Goal: Information Seeking & Learning: Learn about a topic

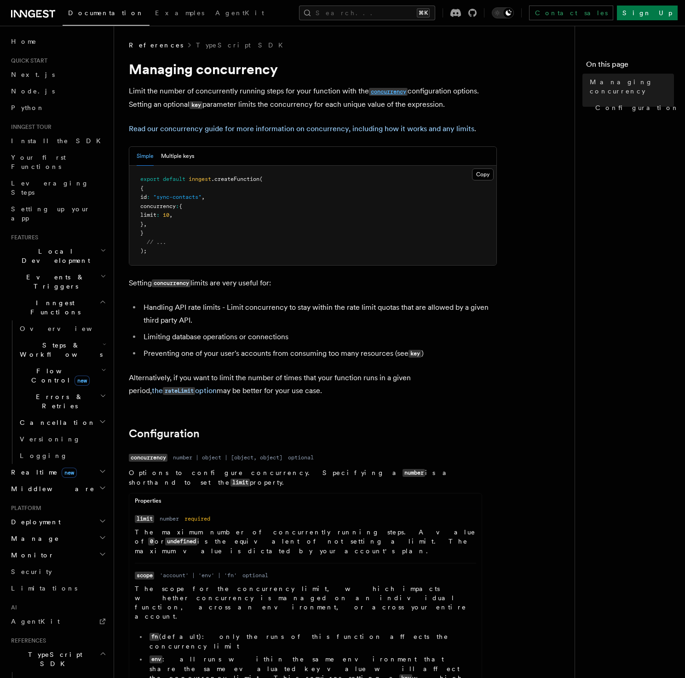
click at [380, 93] on code "concurrency" at bounding box center [388, 92] width 39 height 8
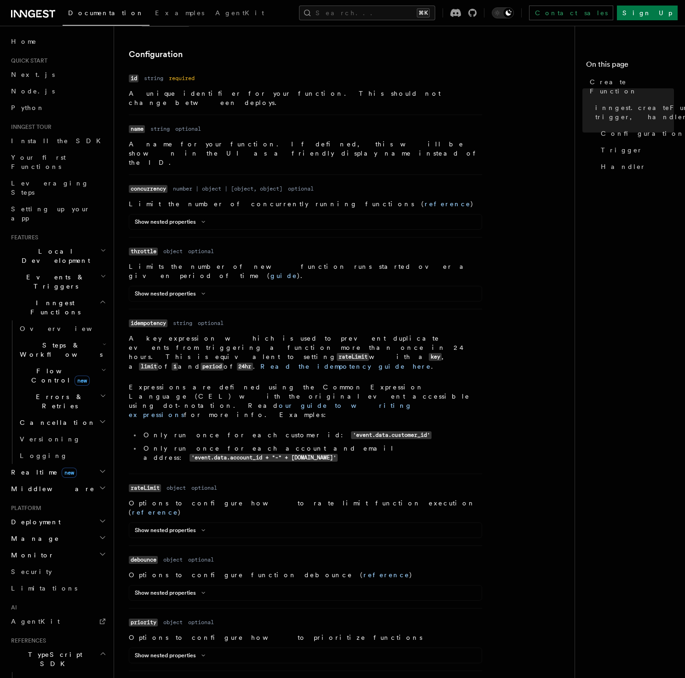
scroll to position [280, 0]
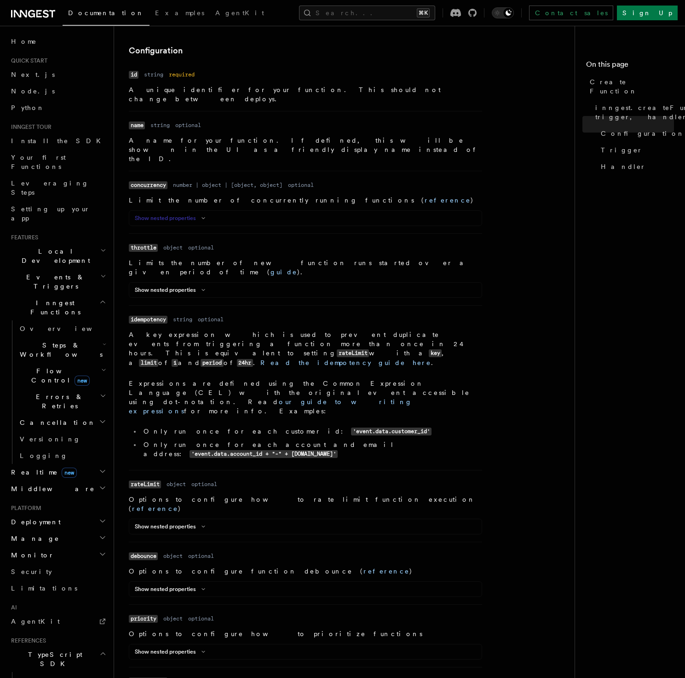
click at [197, 215] on button "Show nested properties" at bounding box center [172, 218] width 74 height 7
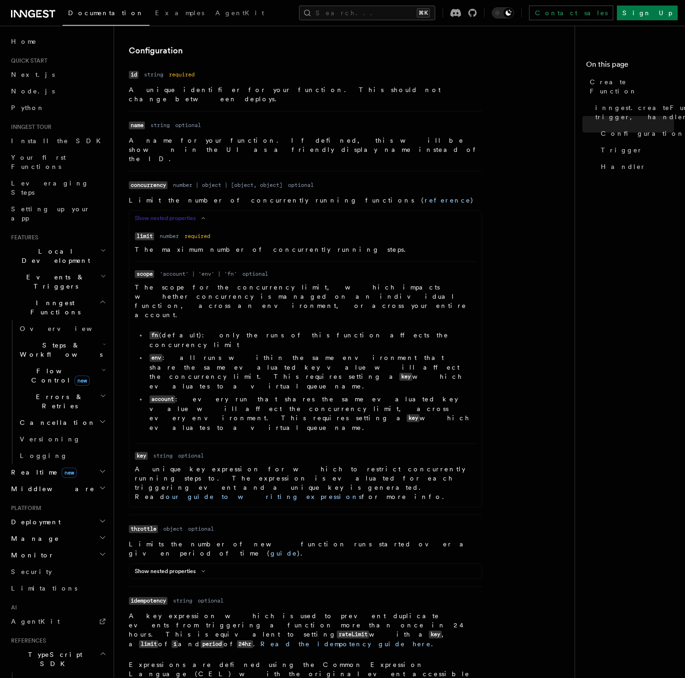
click at [198, 215] on icon at bounding box center [203, 218] width 11 height 6
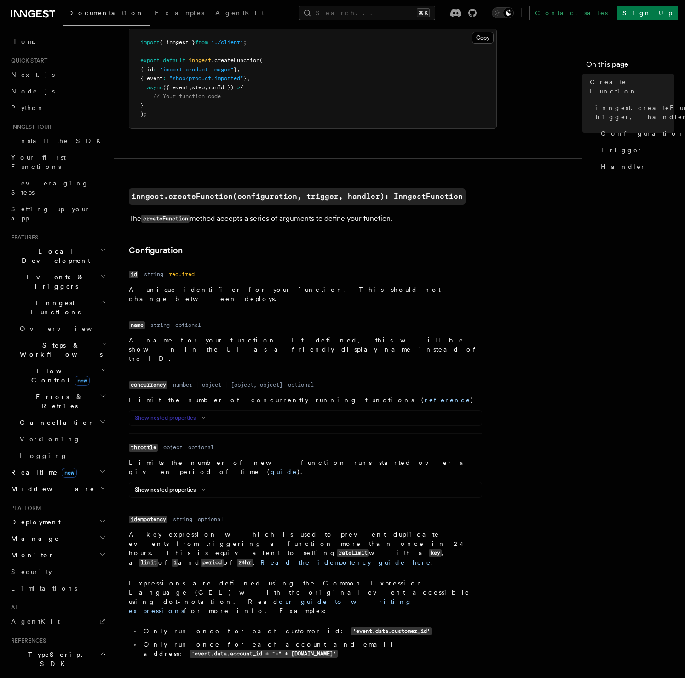
scroll to position [104, 0]
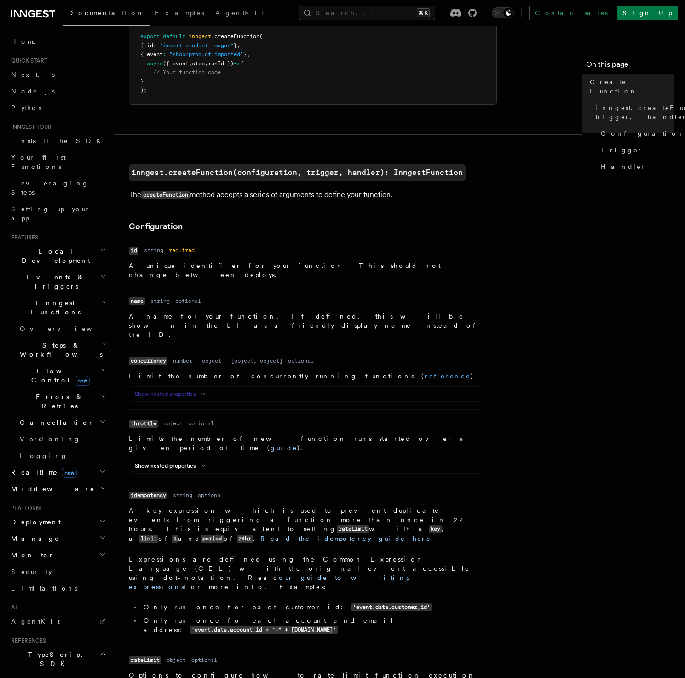
click at [425, 372] on link "reference" at bounding box center [448, 375] width 46 height 7
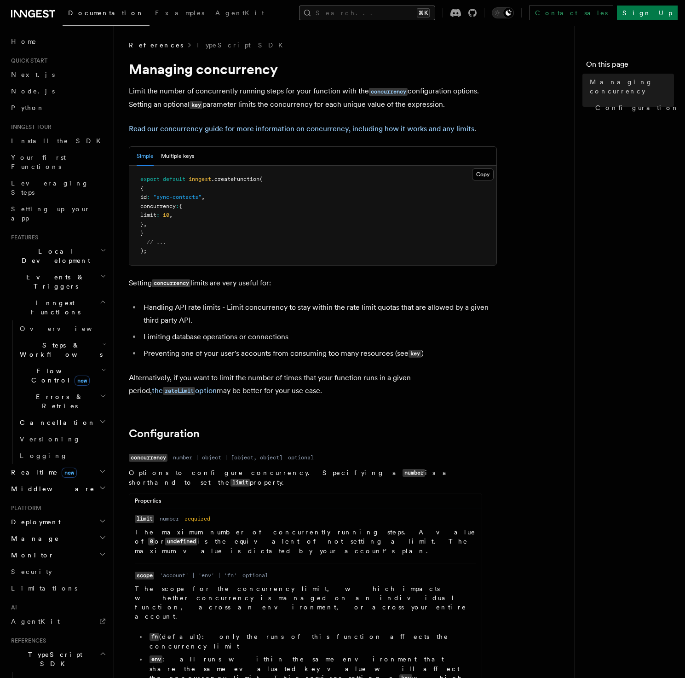
click at [377, 12] on button "Search... ⌘K" at bounding box center [367, 13] width 136 height 15
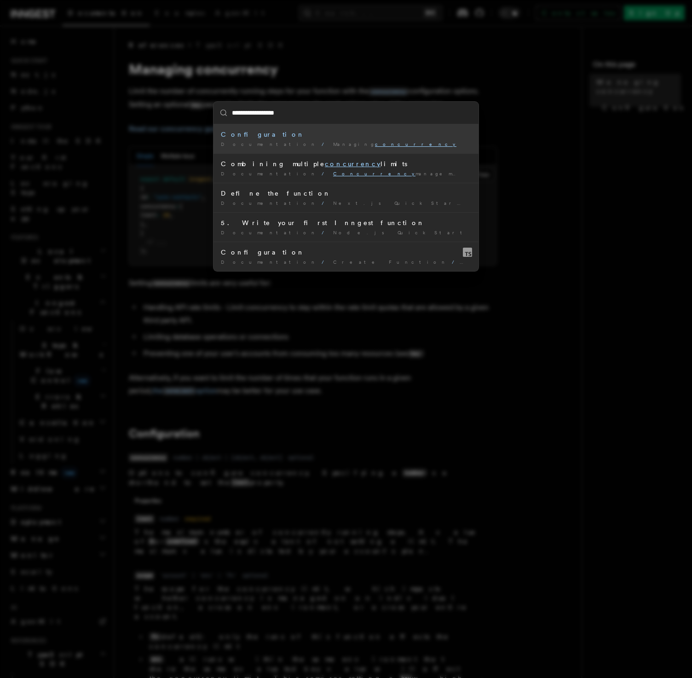
type input "**********"
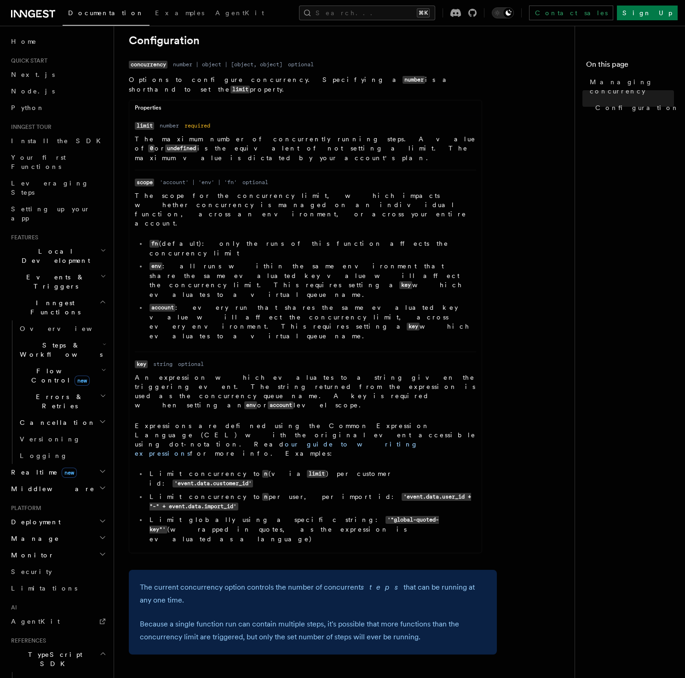
scroll to position [404, 0]
